Goal: Task Accomplishment & Management: Use online tool/utility

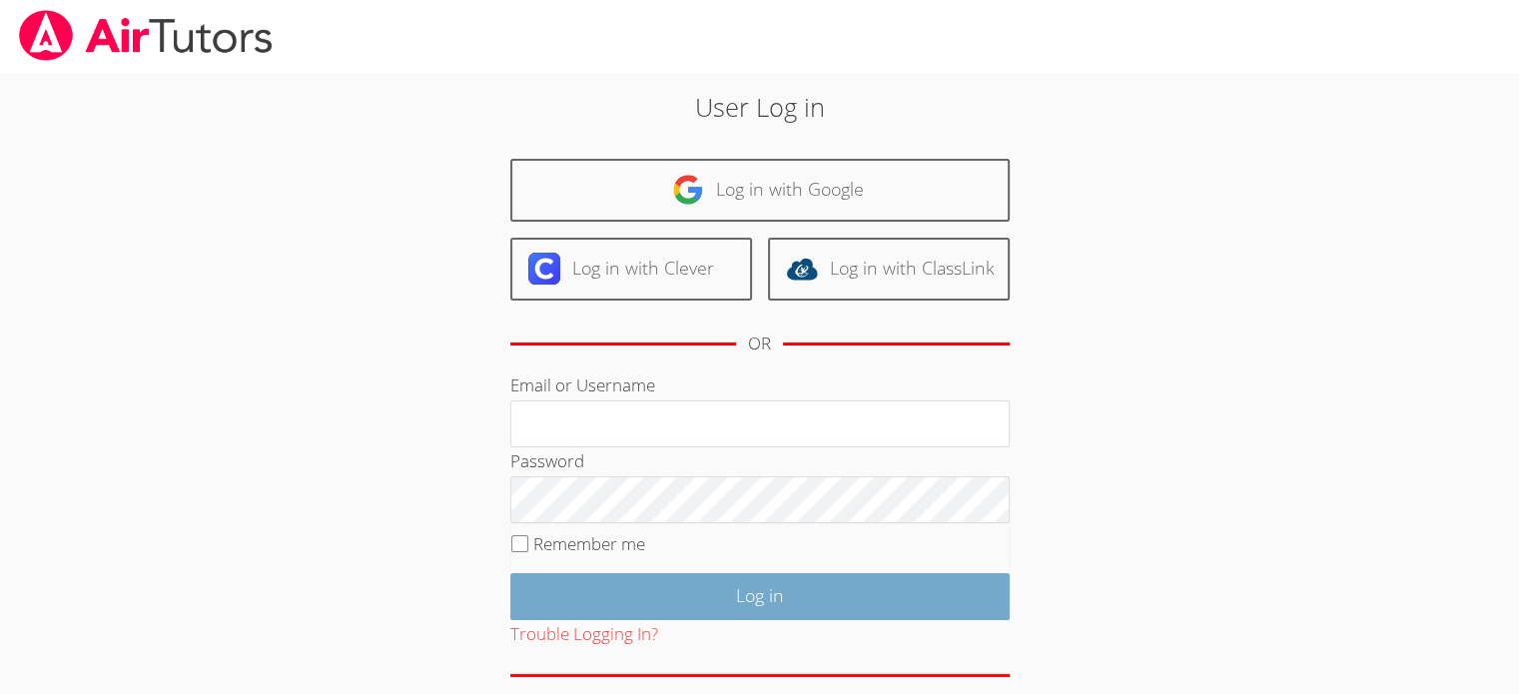
type input "[EMAIL_ADDRESS][DOMAIN_NAME]"
click at [761, 586] on input "Log in" at bounding box center [759, 596] width 499 height 47
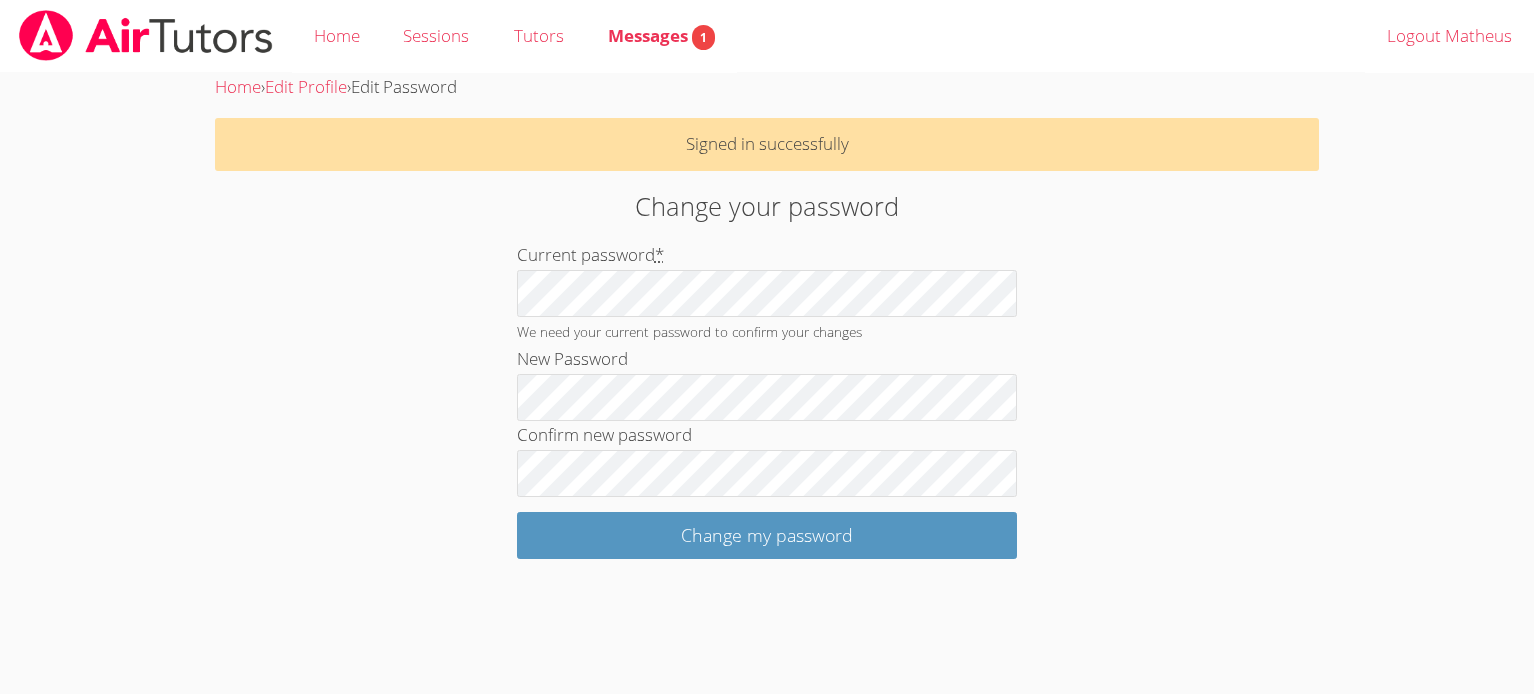
click at [358, 489] on div "Change your password Current password * We need your current password to confir…" at bounding box center [766, 373] width 828 height 372
click at [1291, 552] on div "Home › Edit Profile › Edit Password Signed in successfully Change your password…" at bounding box center [767, 316] width 1150 height 486
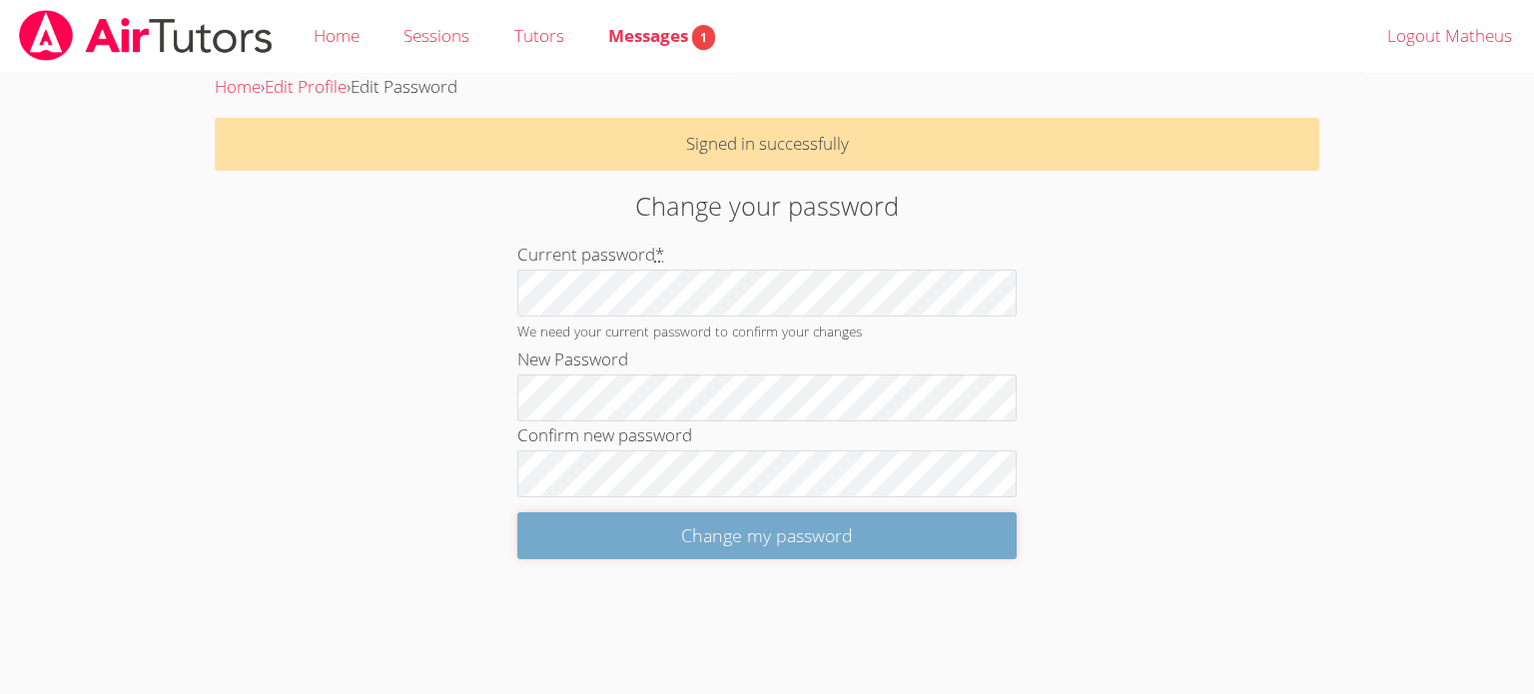
click at [675, 536] on input "Change my password" at bounding box center [766, 535] width 499 height 47
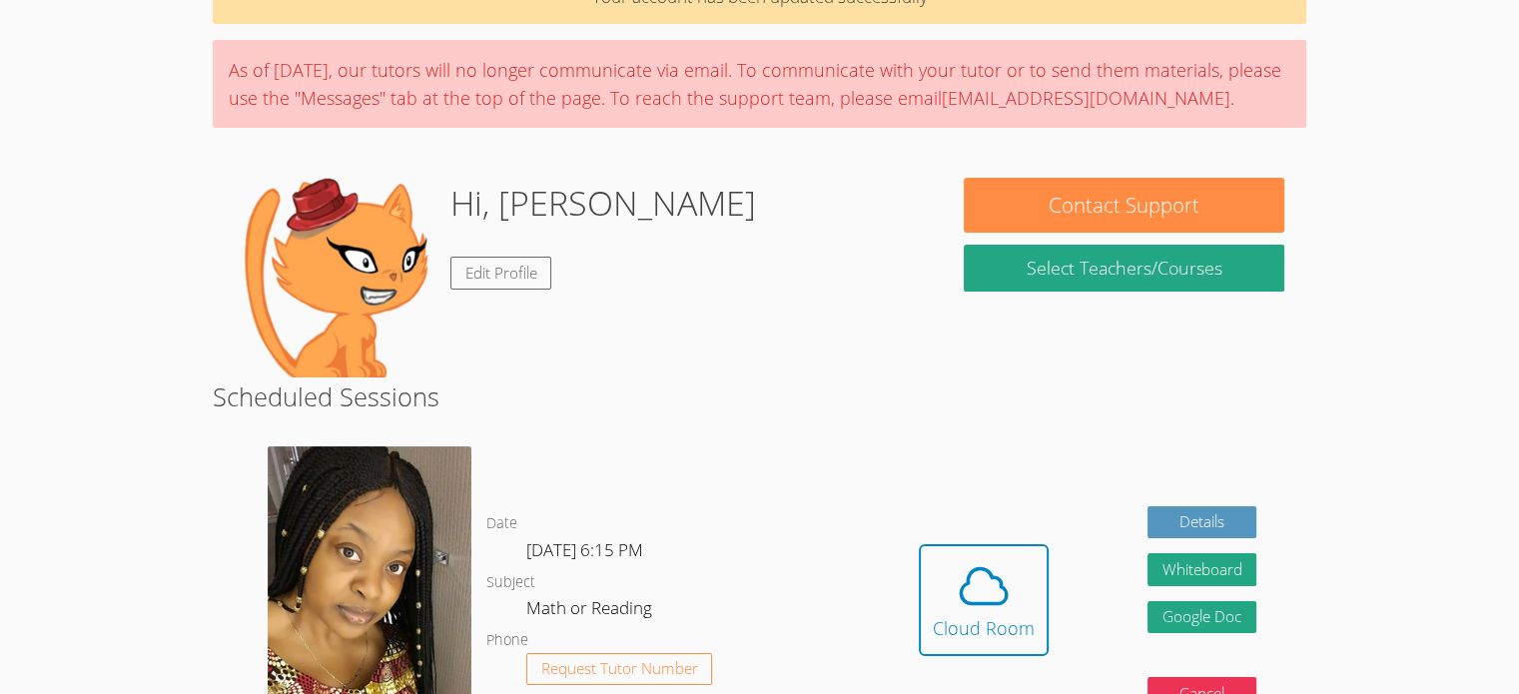
scroll to position [120, 0]
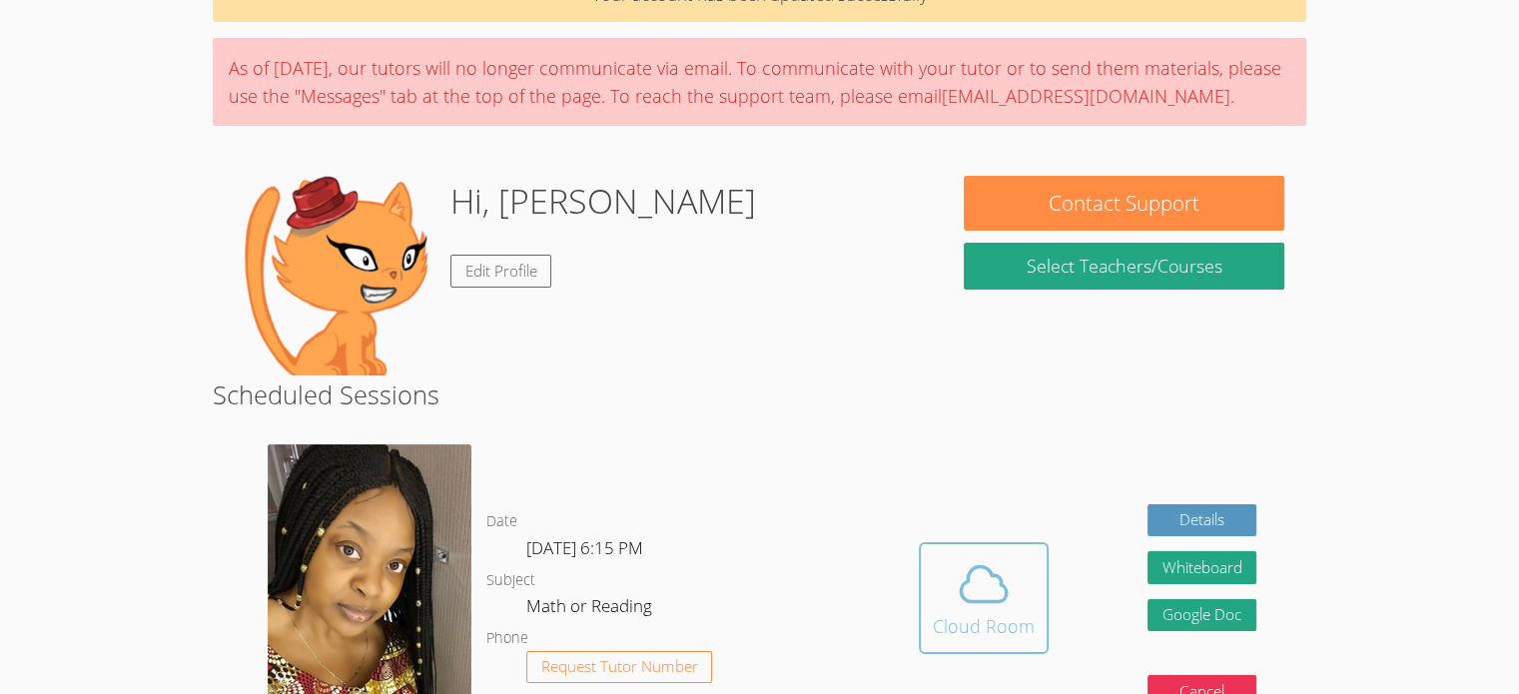
click at [1004, 621] on div "Cloud Room" at bounding box center [984, 626] width 102 height 28
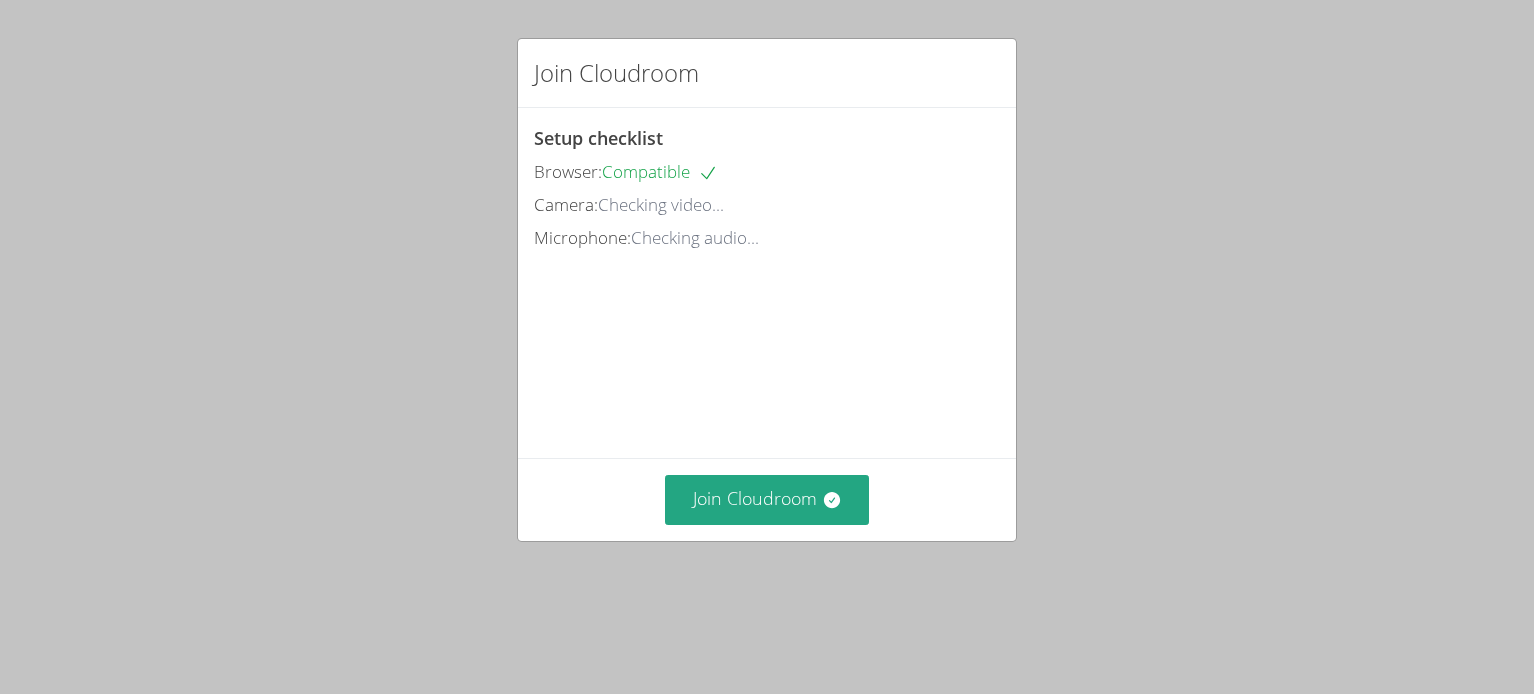
click at [1251, 93] on div "Join Cloudroom Setup checklist Browser: Compatible Camera: Checking video... Mi…" at bounding box center [767, 347] width 1534 height 694
click at [1395, 361] on div "Join Cloudroom Setup checklist Browser: Compatible Camera: Checking video... Mi…" at bounding box center [767, 347] width 1534 height 694
click at [763, 524] on button "Join Cloudroom" at bounding box center [767, 499] width 205 height 49
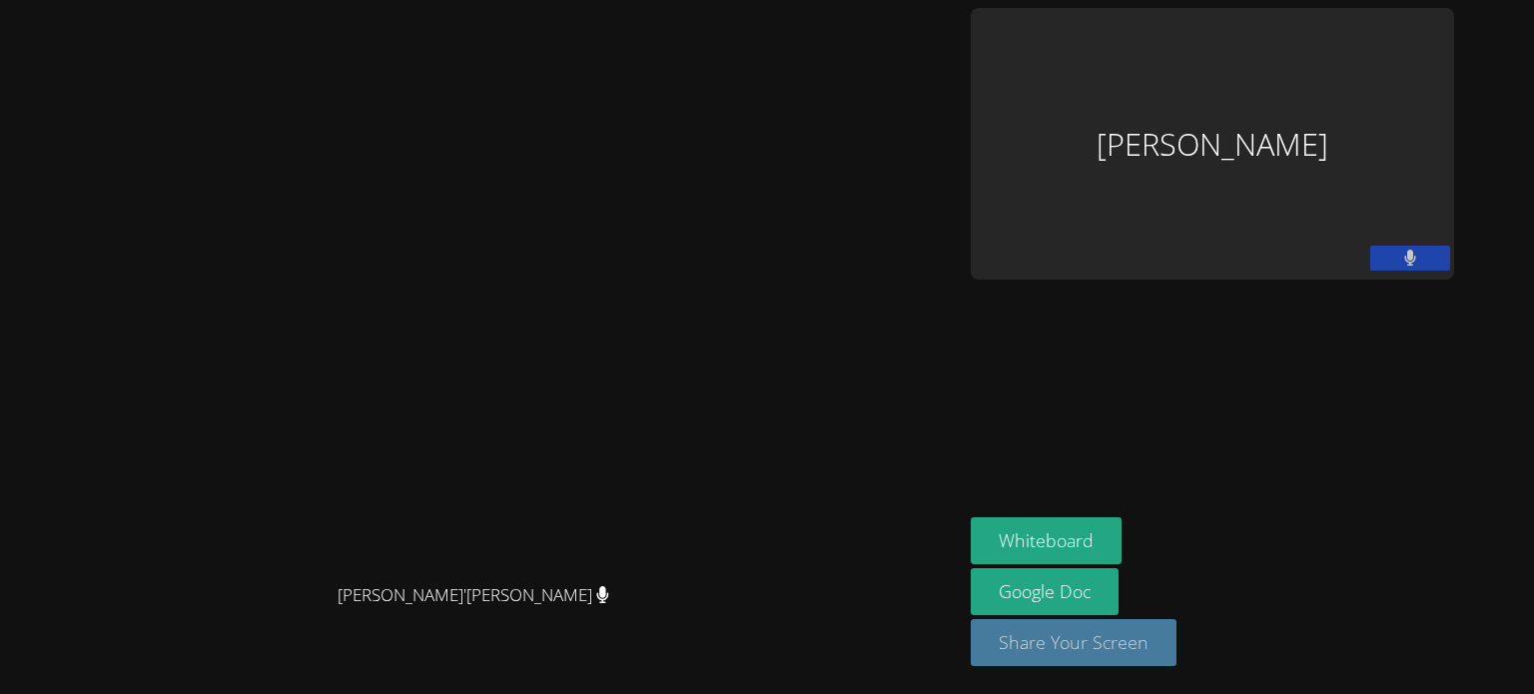
click at [1176, 666] on button "Share Your Screen" at bounding box center [1074, 642] width 206 height 47
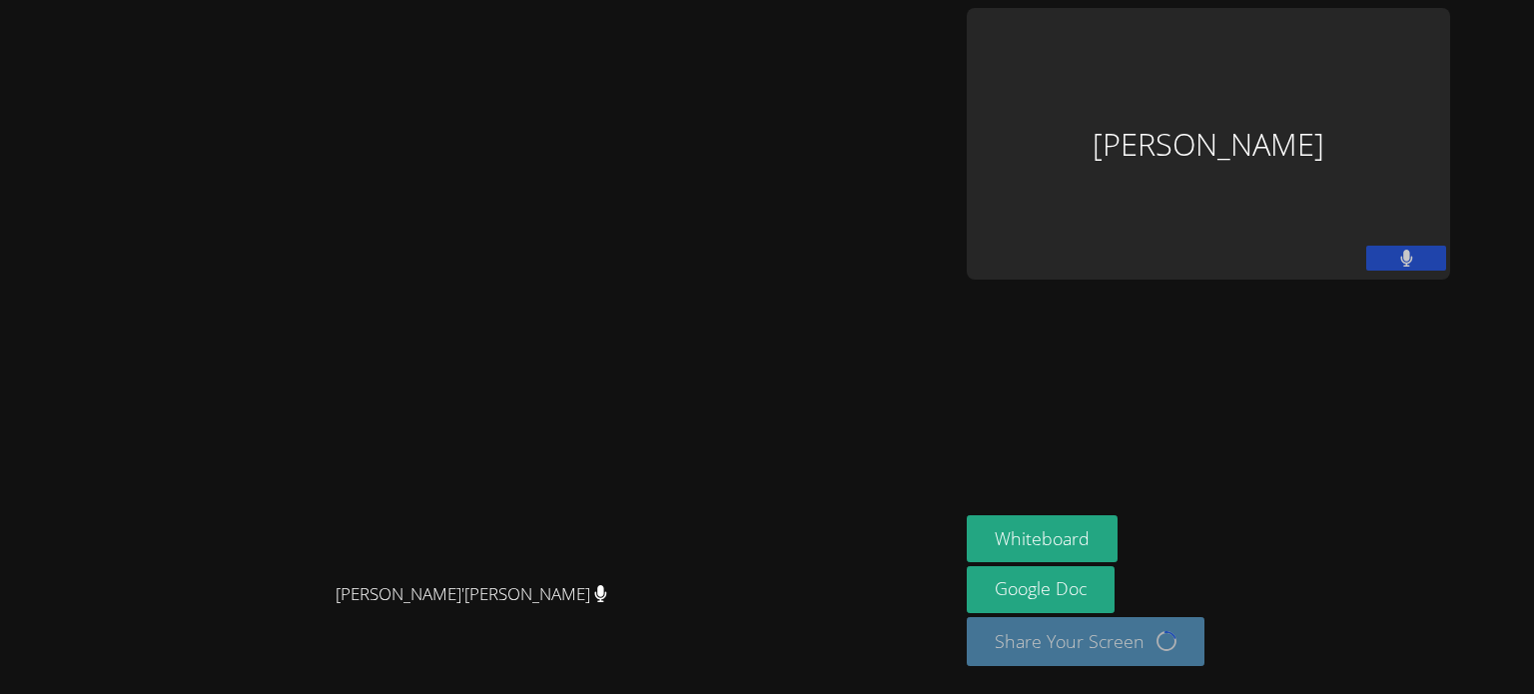
click at [1413, 250] on icon at bounding box center [1406, 258] width 13 height 17
click at [1417, 250] on icon at bounding box center [1406, 258] width 21 height 17
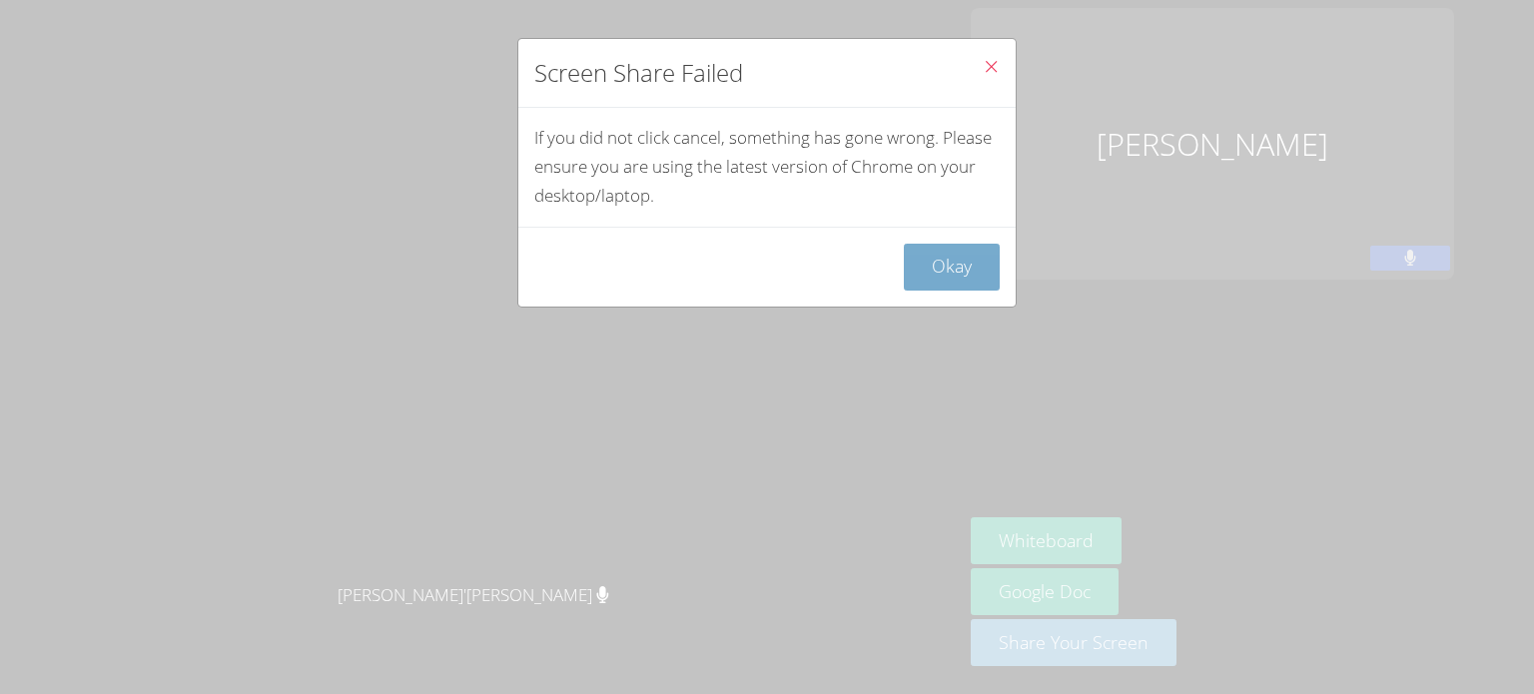
click at [908, 269] on button "Okay" at bounding box center [952, 267] width 96 height 47
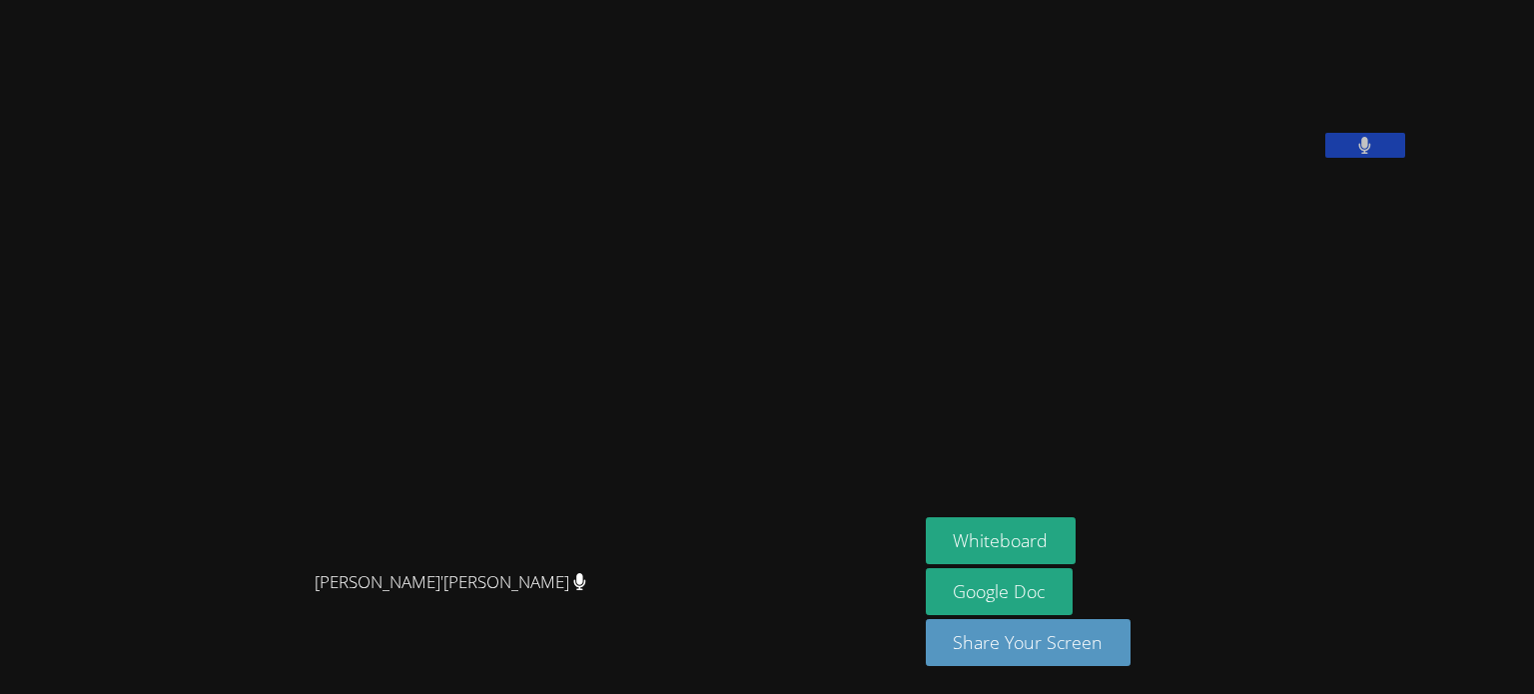
click at [1123, 478] on aside "Matheus Arruda Whiteboard Google Doc Share Your Screen" at bounding box center [1167, 347] width 499 height 694
click at [1076, 540] on button "Whiteboard" at bounding box center [1001, 540] width 151 height 47
click at [1076, 536] on button "Whiteboard" at bounding box center [1001, 540] width 151 height 47
